Goal: Task Accomplishment & Management: Manage account settings

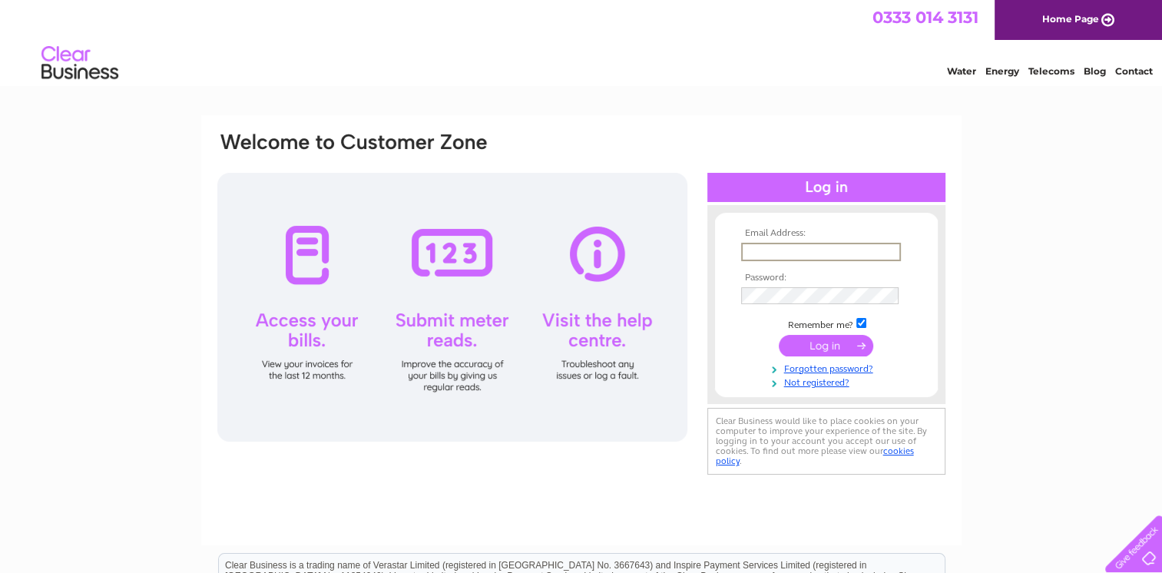
click at [781, 247] on input "text" at bounding box center [821, 252] width 160 height 18
type input "[EMAIL_ADDRESS][DOMAIN_NAME]"
click at [820, 342] on input "submit" at bounding box center [826, 345] width 94 height 22
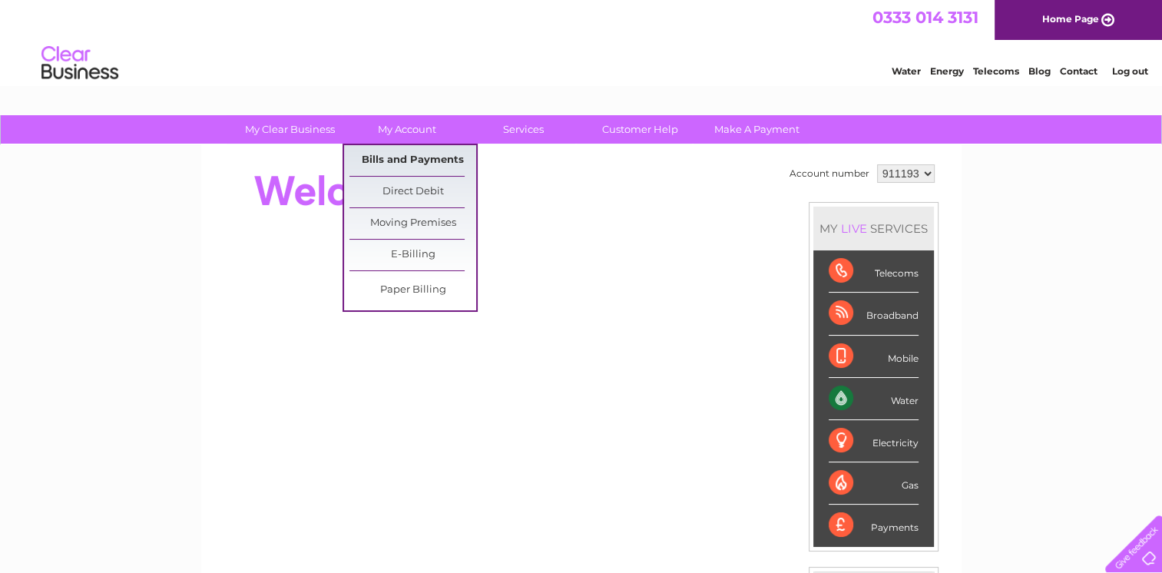
click at [415, 157] on link "Bills and Payments" at bounding box center [413, 160] width 127 height 31
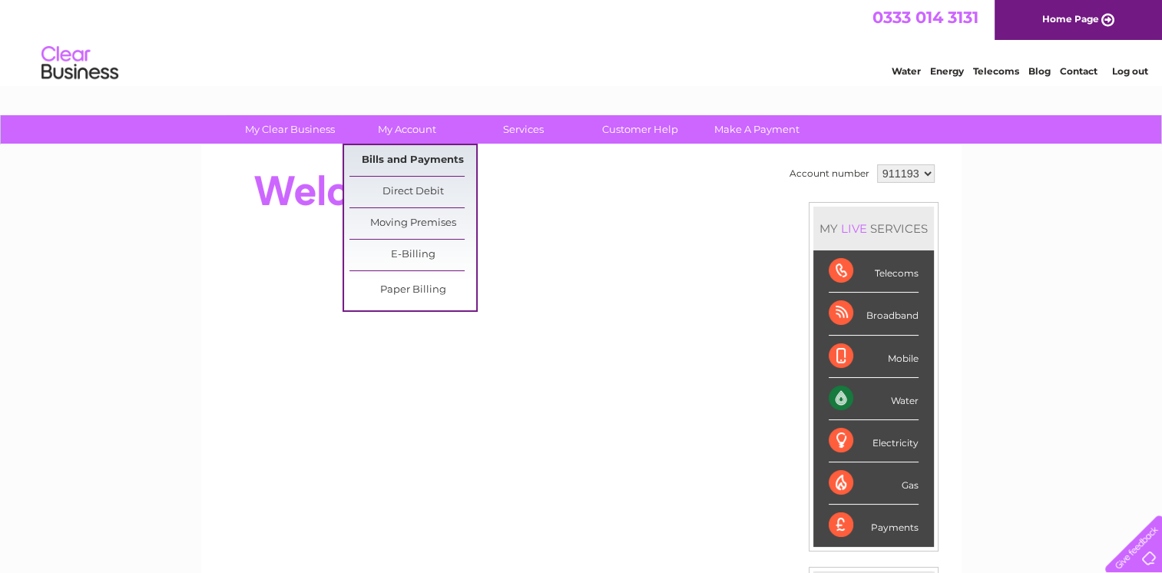
click at [442, 164] on link "Bills and Payments" at bounding box center [413, 160] width 127 height 31
click at [426, 155] on link "Bills and Payments" at bounding box center [413, 160] width 127 height 31
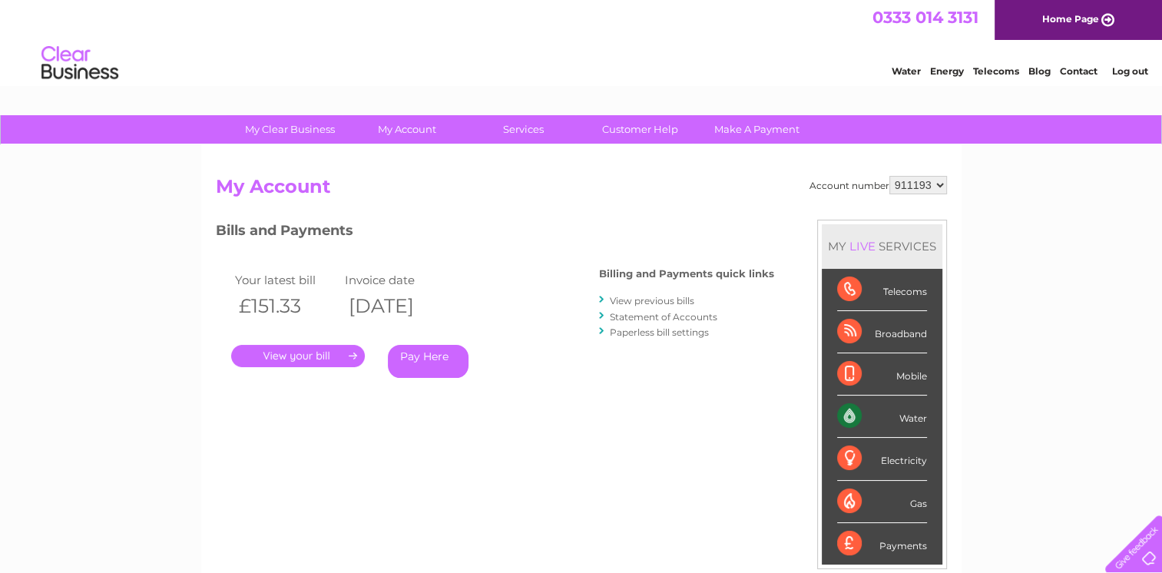
click at [307, 354] on link "." at bounding box center [298, 356] width 134 height 22
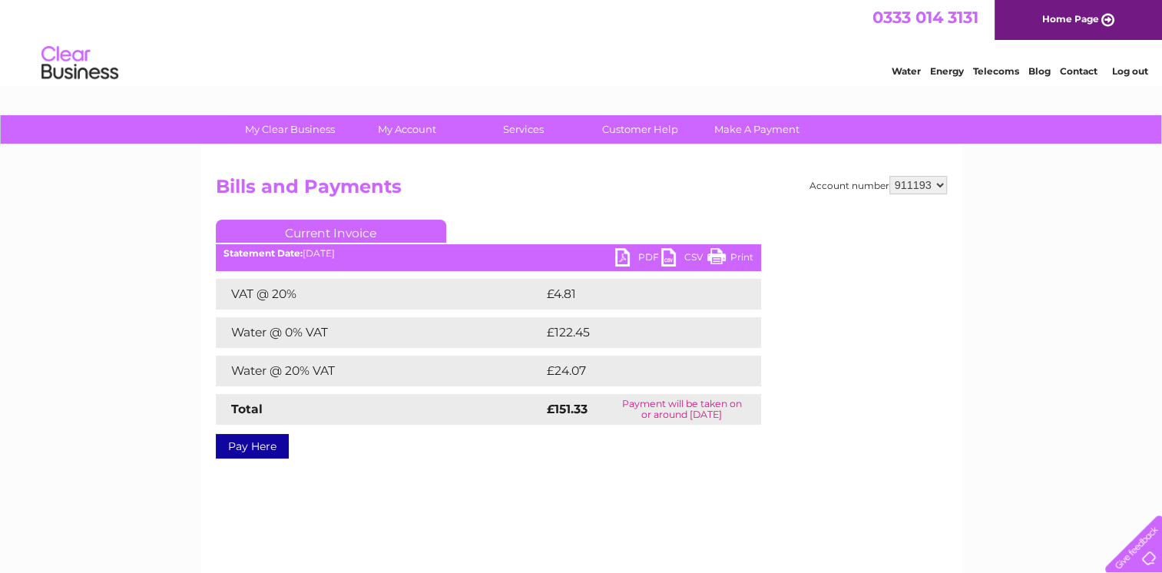
click at [645, 257] on link "PDF" at bounding box center [638, 259] width 46 height 22
